Goal: Information Seeking & Learning: Learn about a topic

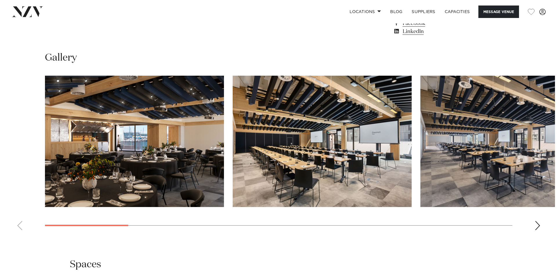
scroll to position [551, 0]
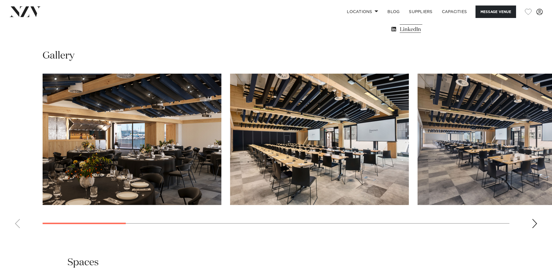
click at [531, 223] on swiper-container at bounding box center [276, 153] width 552 height 159
click at [536, 226] on div "Next slide" at bounding box center [535, 223] width 6 height 9
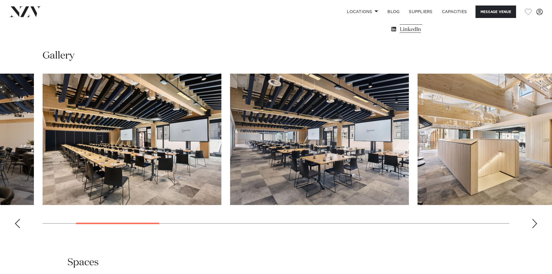
click at [148, 149] on img "2 / 14" at bounding box center [132, 139] width 179 height 131
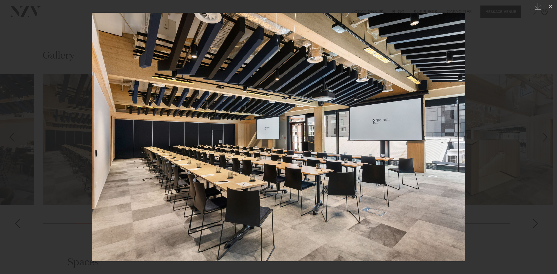
click at [451, 146] on img at bounding box center [278, 137] width 373 height 248
